Goal: Information Seeking & Learning: Learn about a topic

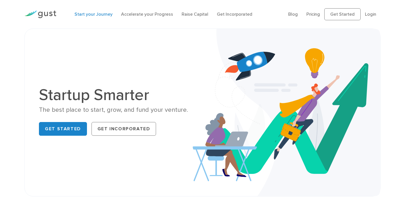
click at [89, 14] on link "Start your Journey" at bounding box center [94, 13] width 38 height 5
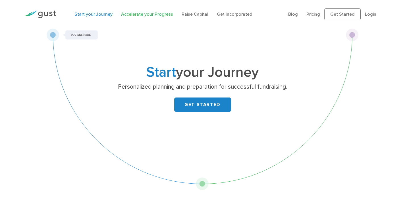
click at [126, 14] on link "Accelerate your Progress" at bounding box center [147, 13] width 52 height 5
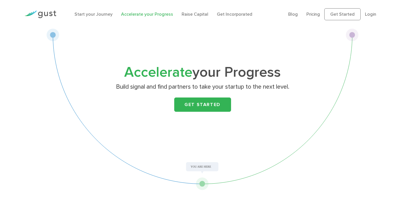
click at [189, 14] on link "Raise Capital" at bounding box center [195, 13] width 27 height 5
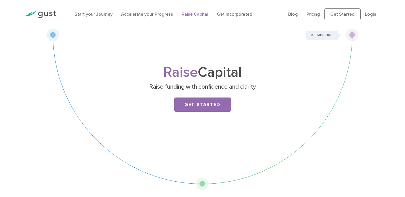
click at [225, 10] on div "Start your Journey Accelerate your Progress Raise Capital Get Incorporated" at bounding box center [177, 14] width 214 height 18
click at [220, 12] on link "Get Incorporated" at bounding box center [235, 13] width 36 height 5
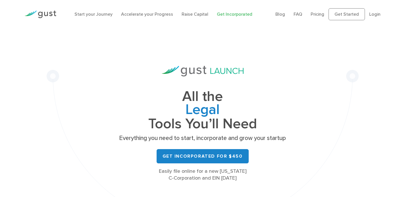
click at [88, 18] on div "Start your Journey Accelerate your Progress Raise Capital Get Incorporated" at bounding box center [170, 14] width 201 height 18
click at [87, 15] on link "Start your Journey" at bounding box center [94, 13] width 38 height 5
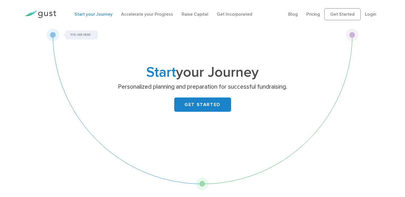
click at [52, 15] on img at bounding box center [40, 15] width 32 height 8
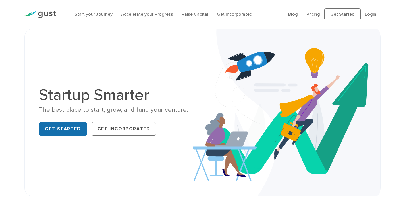
click at [75, 127] on link "Get Started" at bounding box center [63, 129] width 48 height 14
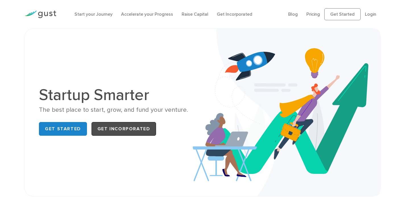
click at [127, 131] on link "Get Incorporated" at bounding box center [124, 129] width 65 height 14
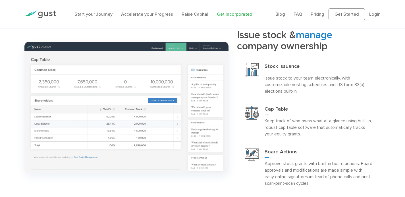
scroll to position [490, 0]
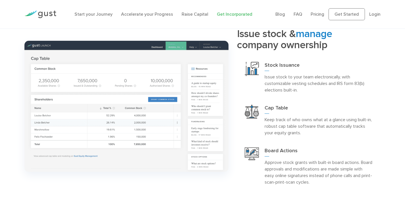
click at [126, 107] on img at bounding box center [126, 106] width 204 height 131
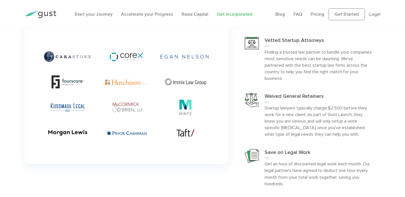
scroll to position [1364, 0]
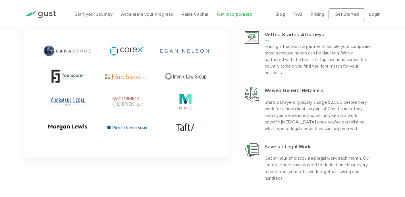
drag, startPoint x: 102, startPoint y: 117, endPoint x: 99, endPoint y: 122, distance: 5.9
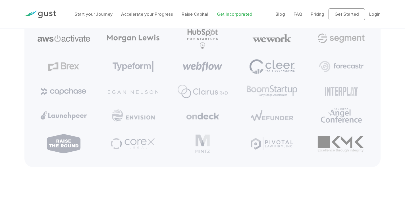
scroll to position [2455, 0]
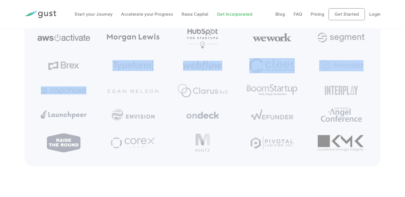
drag, startPoint x: 48, startPoint y: 91, endPoint x: 88, endPoint y: 73, distance: 43.2
click at [89, 74] on ul at bounding box center [202, 90] width 347 height 137
click at [88, 73] on ul at bounding box center [202, 90] width 347 height 137
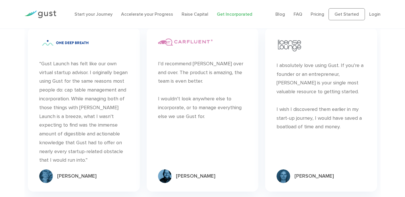
scroll to position [2805, 0]
